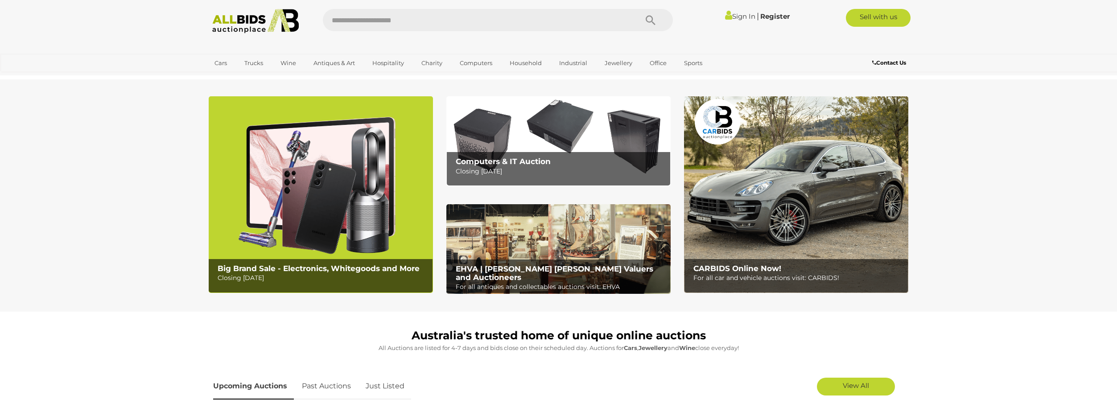
click at [530, 238] on img at bounding box center [559, 249] width 224 height 90
click at [527, 138] on img at bounding box center [559, 141] width 224 height 90
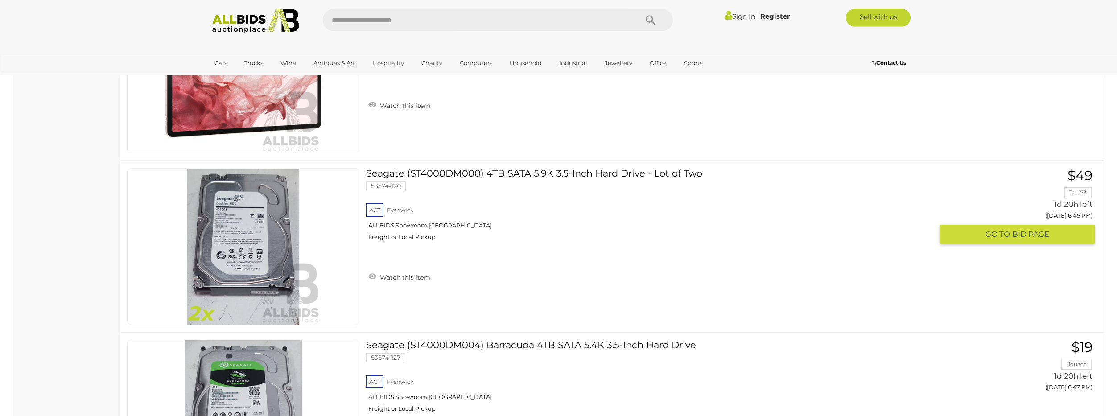
scroll to position [1590, 0]
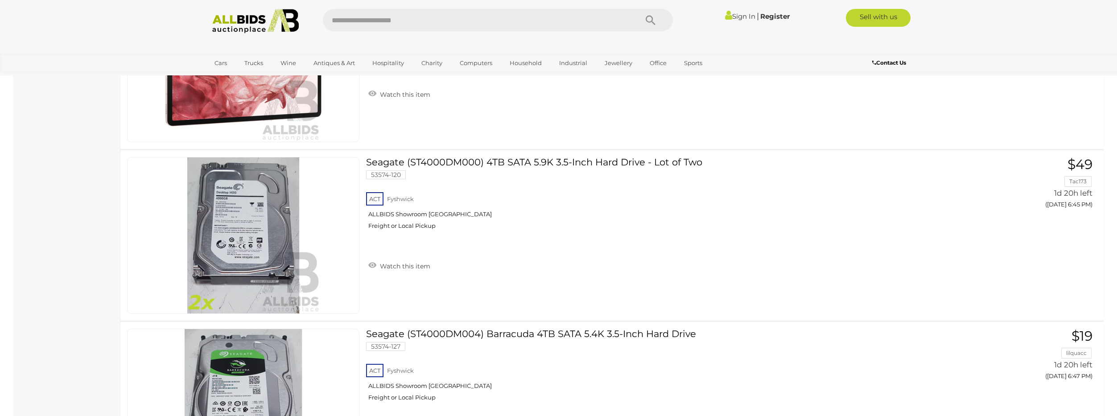
drag, startPoint x: 569, startPoint y: 255, endPoint x: 768, endPoint y: 22, distance: 306.2
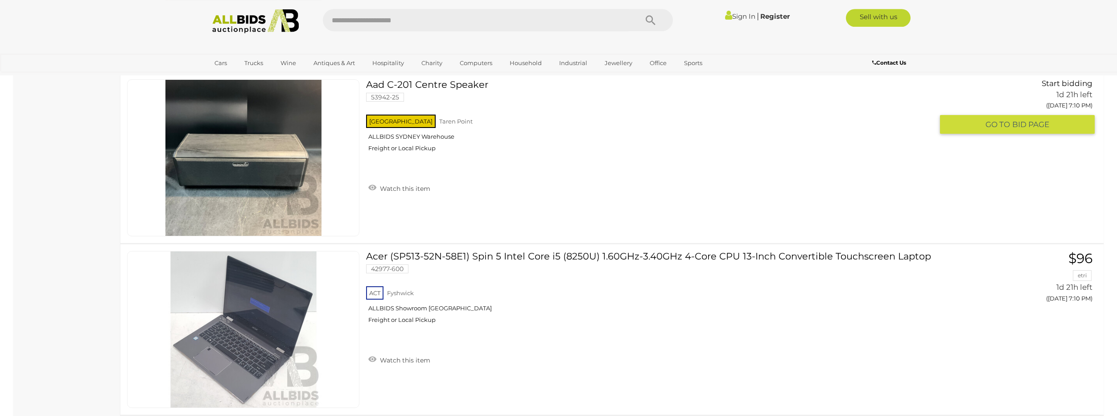
scroll to position [6477, 0]
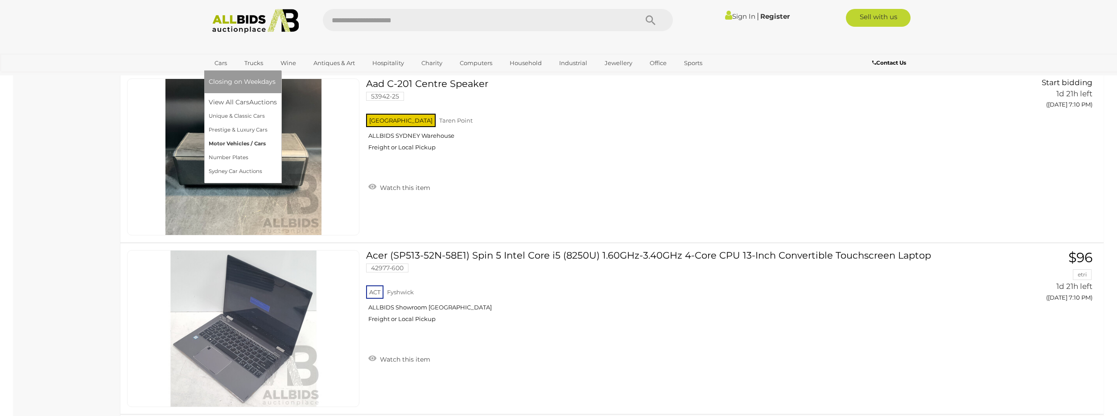
click at [242, 144] on link "Motor Vehicles / Cars" at bounding box center [243, 144] width 68 height 14
